Goal: Transaction & Acquisition: Book appointment/travel/reservation

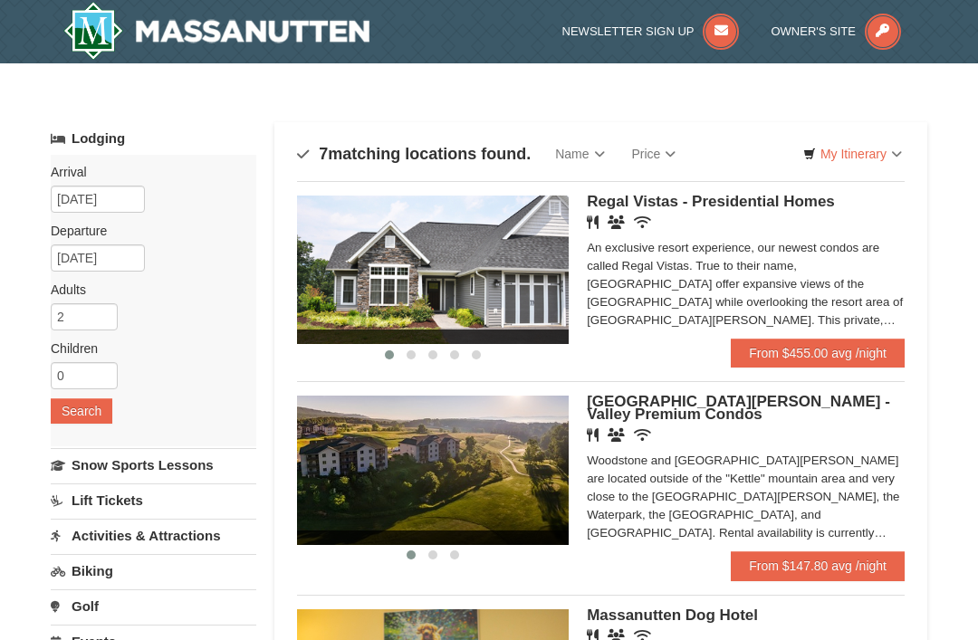
click at [749, 288] on div "An exclusive resort experience, our newest condos are called Regal Vistas. True…" at bounding box center [746, 284] width 318 height 91
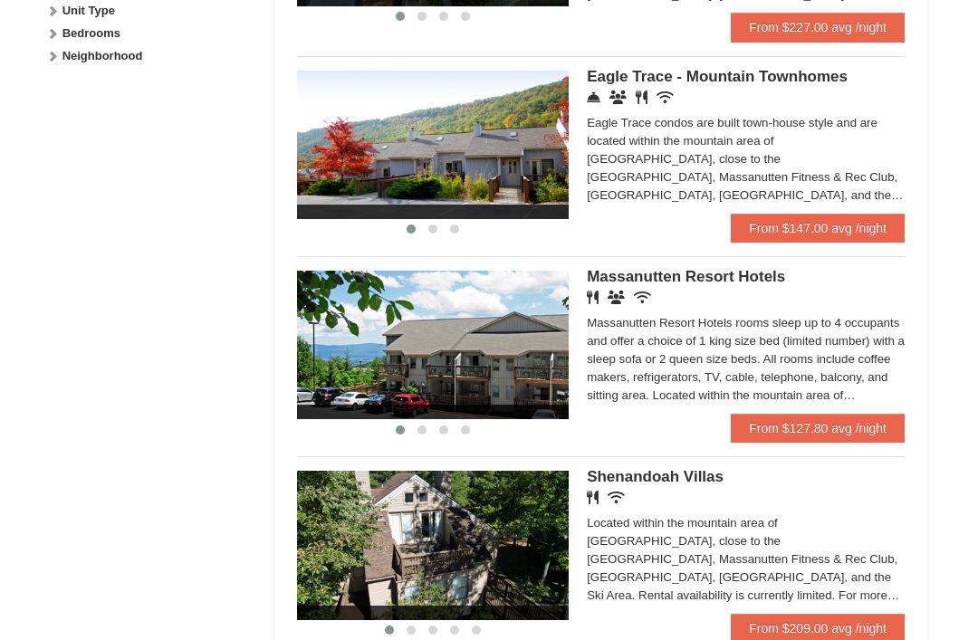
scroll to position [949, 0]
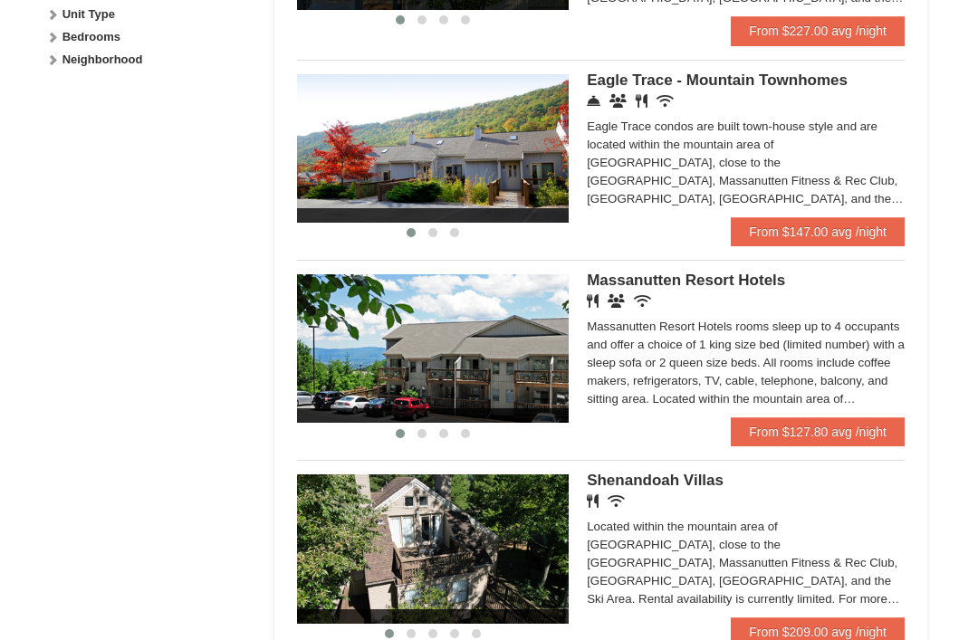
click at [787, 379] on div "Massanutten Resort Hotels rooms sleep up to 4 occupants and offer a choice of 1…" at bounding box center [746, 363] width 318 height 91
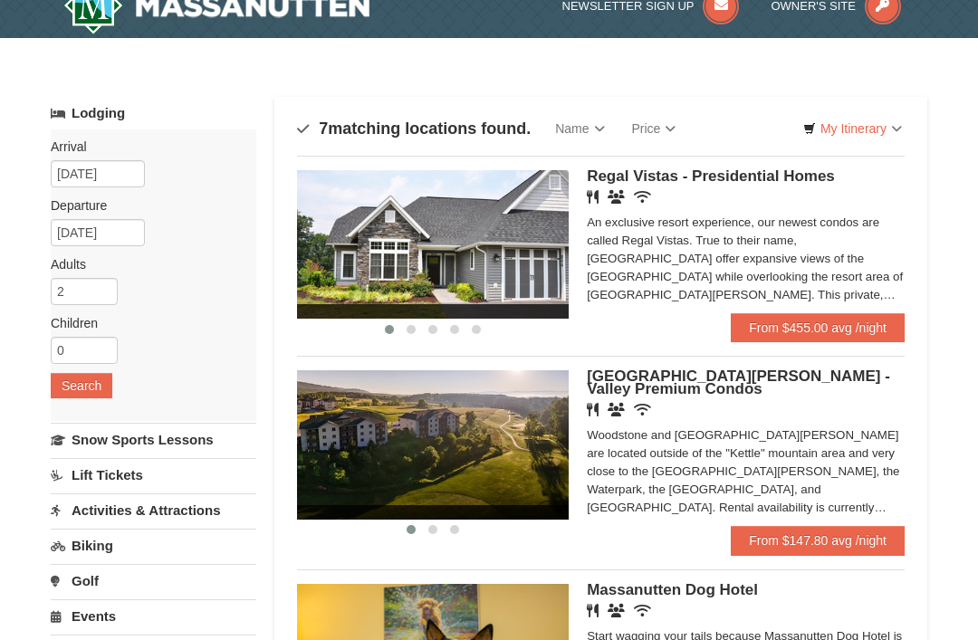
scroll to position [0, 0]
